Goal: Find specific page/section: Find specific page/section

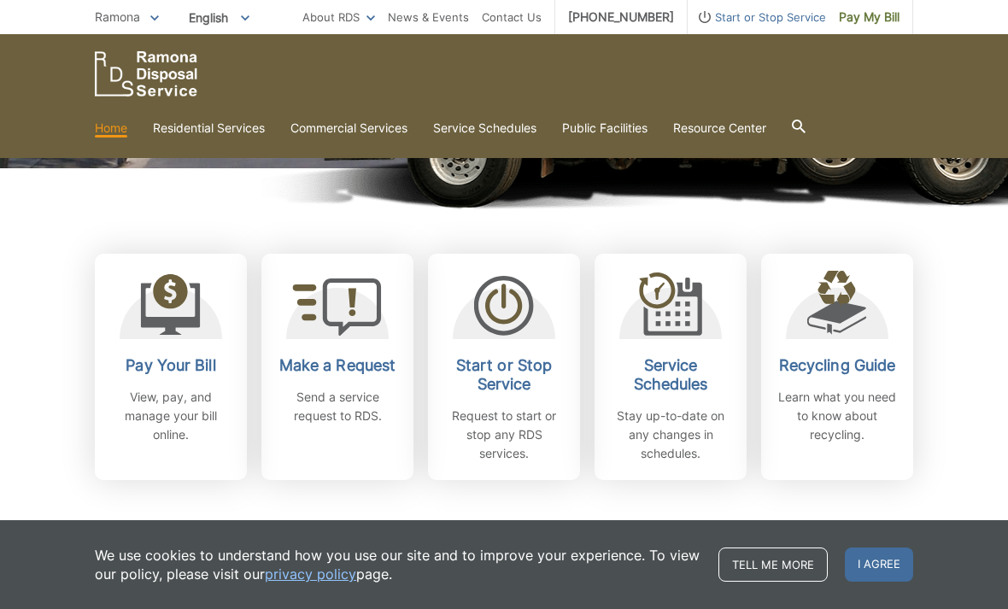
scroll to position [381, 0]
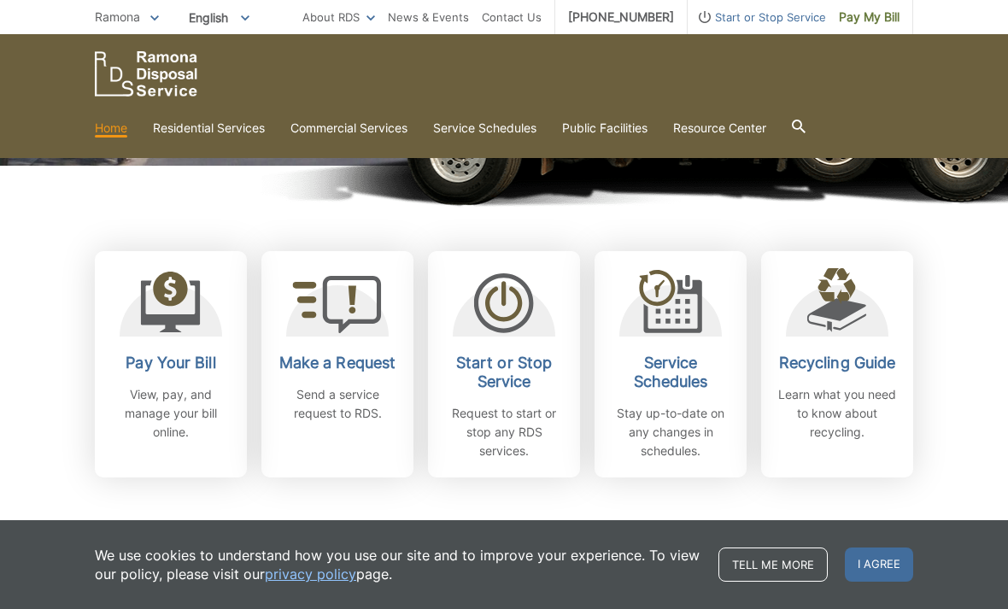
click at [0, 0] on link "Disposal Sites and Recycling Centers" at bounding box center [0, 0] width 0 height 0
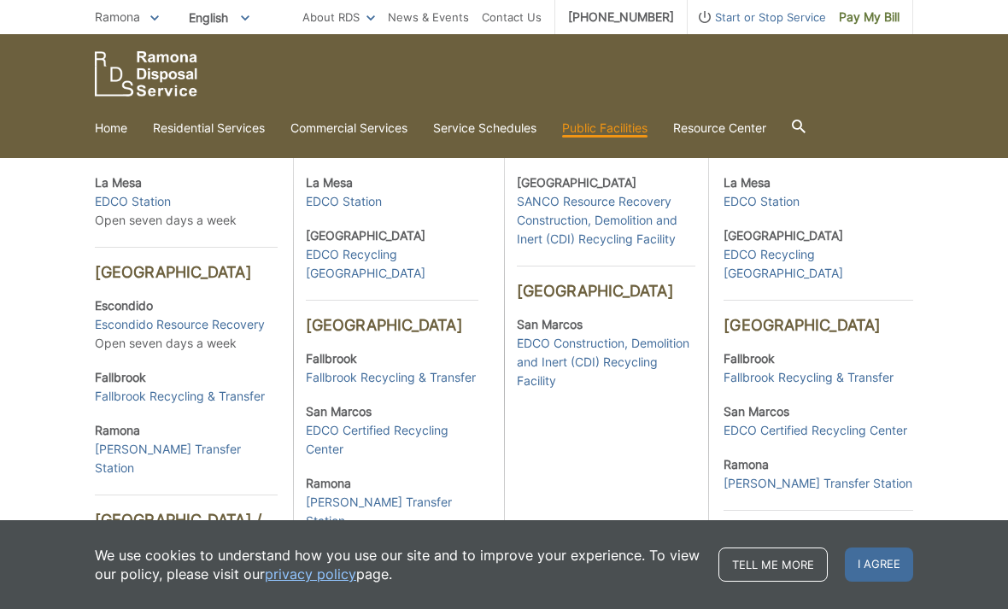
scroll to position [529, 0]
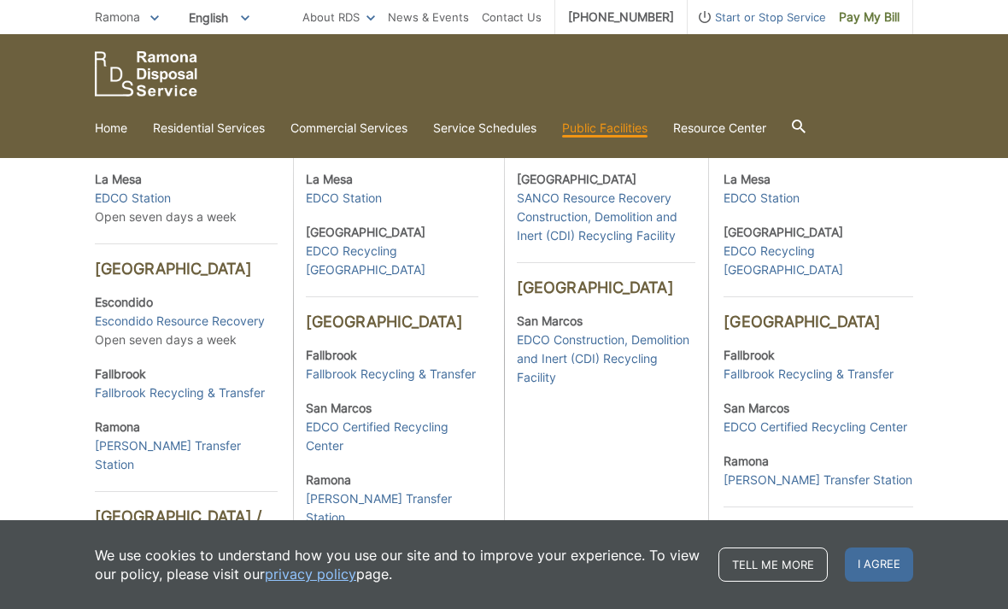
click at [176, 457] on link "[PERSON_NAME] Transfer Station" at bounding box center [186, 455] width 183 height 38
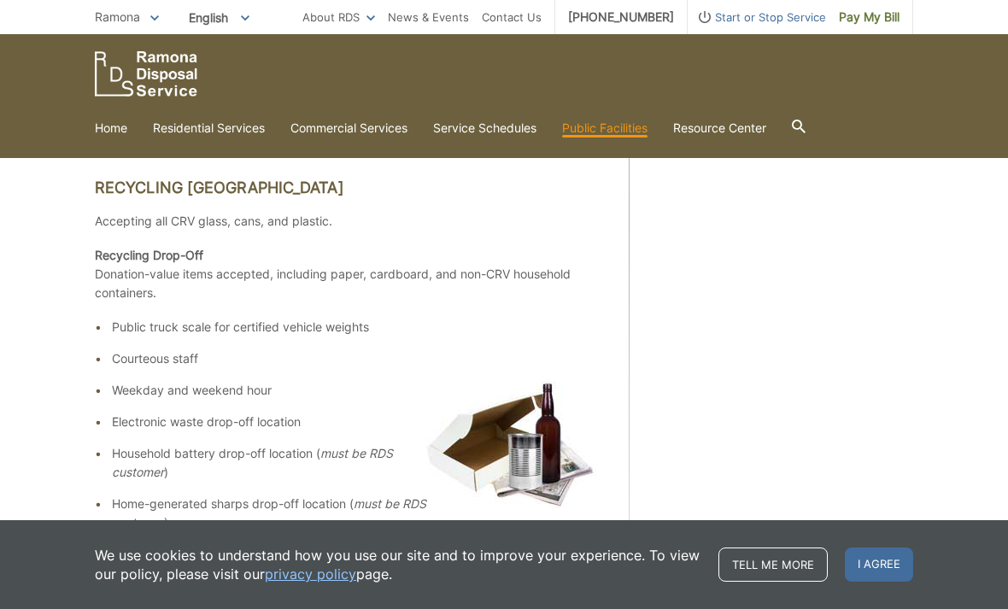
scroll to position [870, 0]
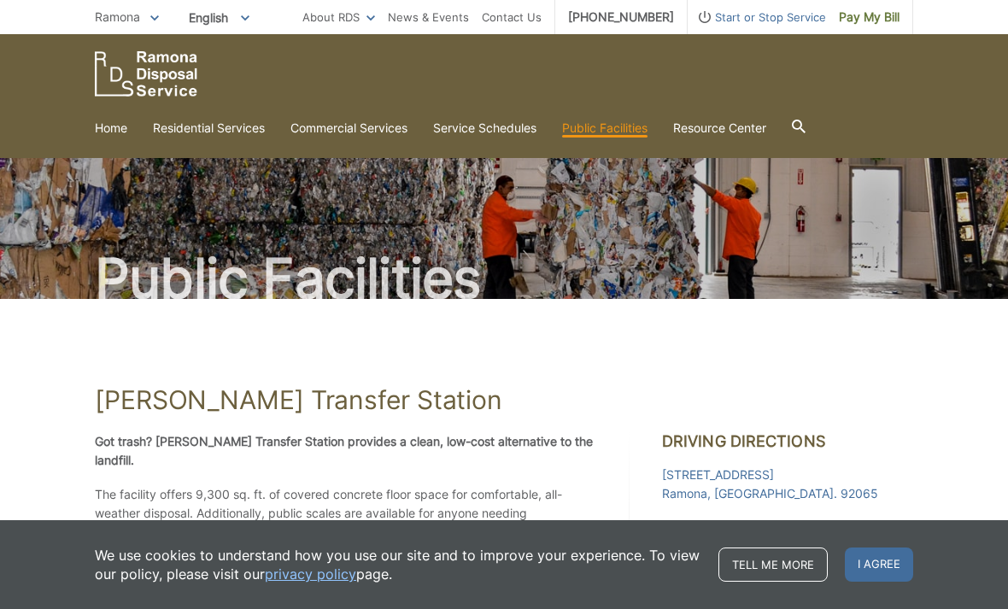
scroll to position [870, 0]
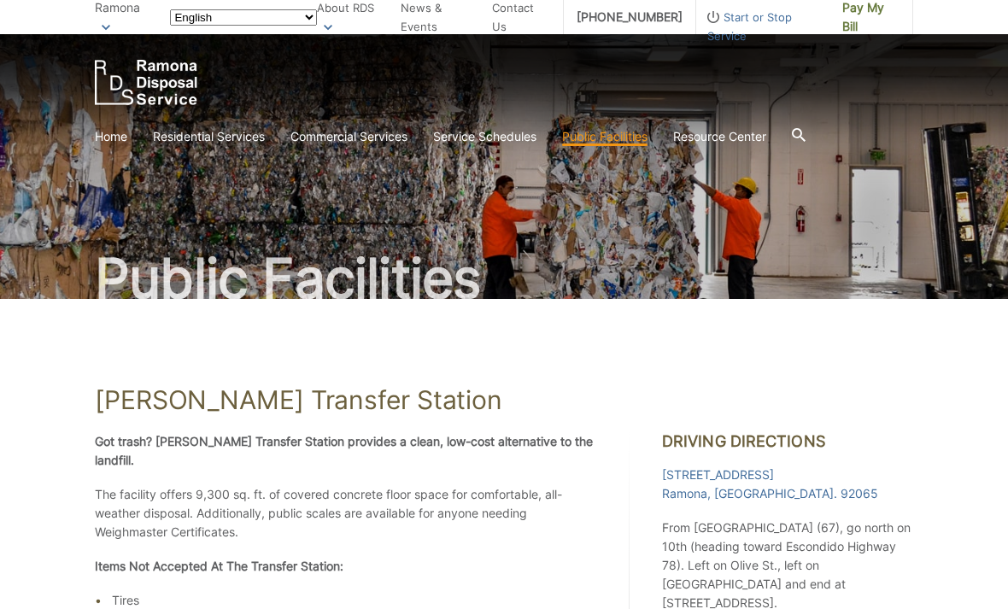
scroll to position [870, 0]
